Goal: Information Seeking & Learning: Compare options

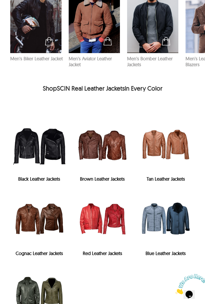
scroll to position [746, 0]
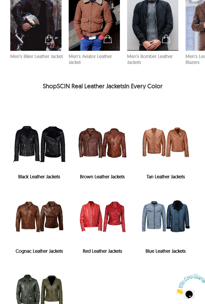
click at [104, 123] on img "Brown Leather Jackets" at bounding box center [103, 142] width 58 height 58
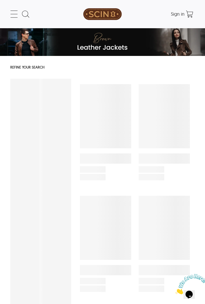
select select "********"
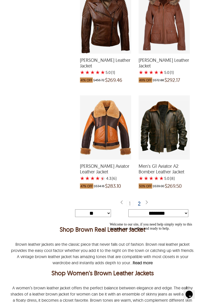
scroll to position [1571, 0]
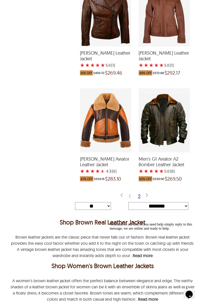
click at [143, 193] on div "2" at bounding box center [139, 195] width 7 height 5
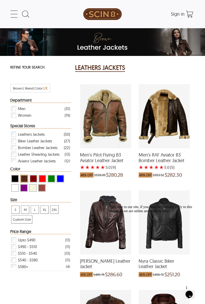
click at [15, 15] on icon at bounding box center [14, 14] width 10 height 10
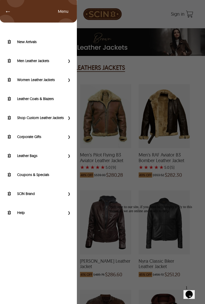
click at [47, 100] on label "Leather Coats & Blazers" at bounding box center [44, 98] width 55 height 5
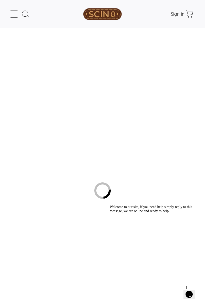
select select "********"
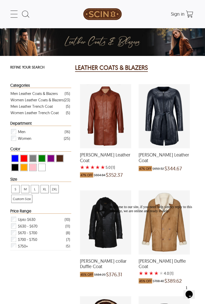
click at [56, 94] on div "Men Leather Coats & Blazers" at bounding box center [34, 93] width 47 height 6
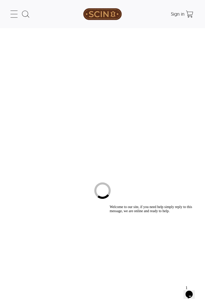
select select "********"
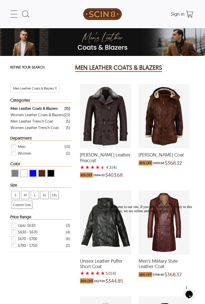
click at [18, 17] on icon at bounding box center [14, 14] width 10 height 10
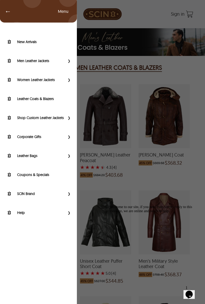
click at [54, 63] on link "Men Leather Jackets" at bounding box center [35, 61] width 60 height 6
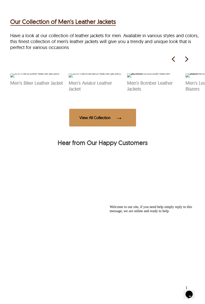
scroll to position [316, 0]
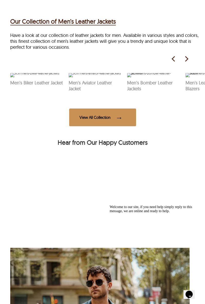
click at [121, 122] on span at bounding box center [121, 117] width 10 height 10
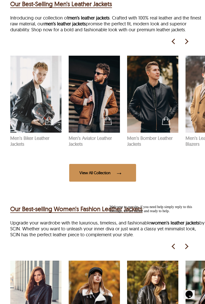
scroll to position [477, 0]
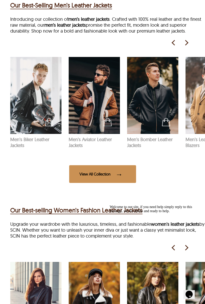
click at [192, 44] on picture at bounding box center [188, 43] width 13 height 8
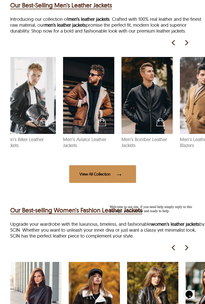
scroll to position [0, 58]
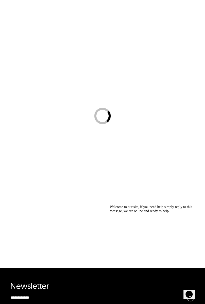
select select "********"
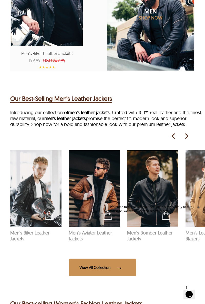
scroll to position [384, 0]
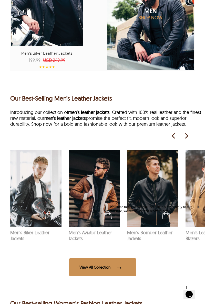
click at [190, 138] on picture at bounding box center [188, 136] width 13 height 8
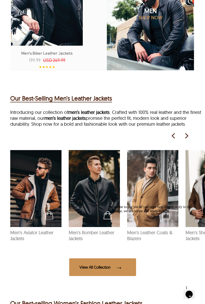
click at [187, 138] on img at bounding box center [186, 136] width 8 height 8
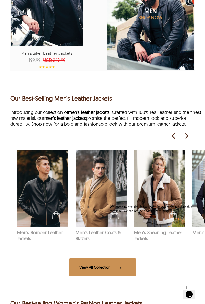
scroll to position [0, 117]
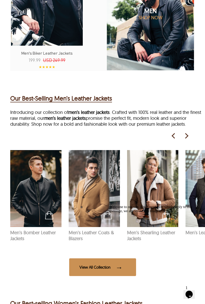
click at [186, 138] on img at bounding box center [186, 136] width 8 height 8
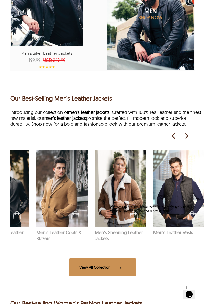
scroll to position [0, 151]
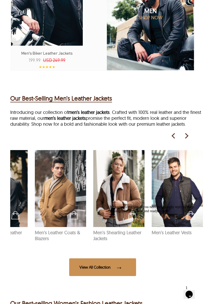
click at [184, 144] on div "See Products Men's Biker Leather Jackets See Products Men's Aviator Leather Jac…" at bounding box center [107, 193] width 195 height 106
click at [170, 138] on img at bounding box center [174, 136] width 8 height 8
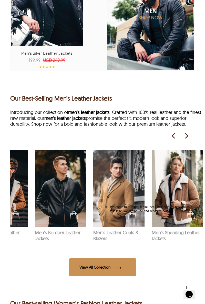
click at [171, 138] on img at bounding box center [174, 136] width 8 height 8
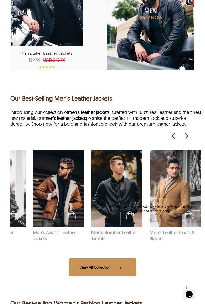
scroll to position [0, 34]
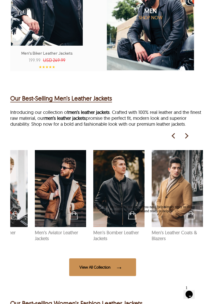
click at [171, 138] on img at bounding box center [174, 136] width 8 height 8
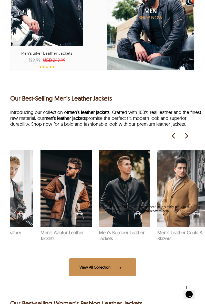
scroll to position [0, 0]
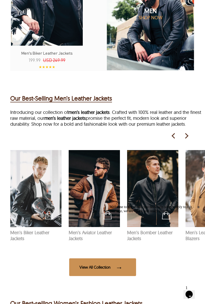
click at [35, 208] on span "See Products" at bounding box center [33, 214] width 49 height 13
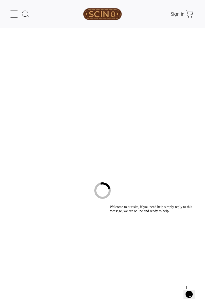
select select "********"
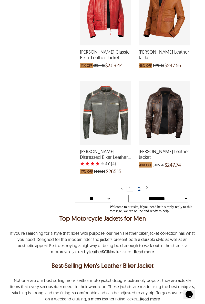
scroll to position [1586, 0]
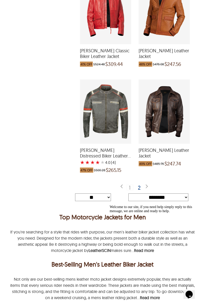
click at [140, 185] on div "2" at bounding box center [139, 187] width 7 height 5
